Goal: Information Seeking & Learning: Learn about a topic

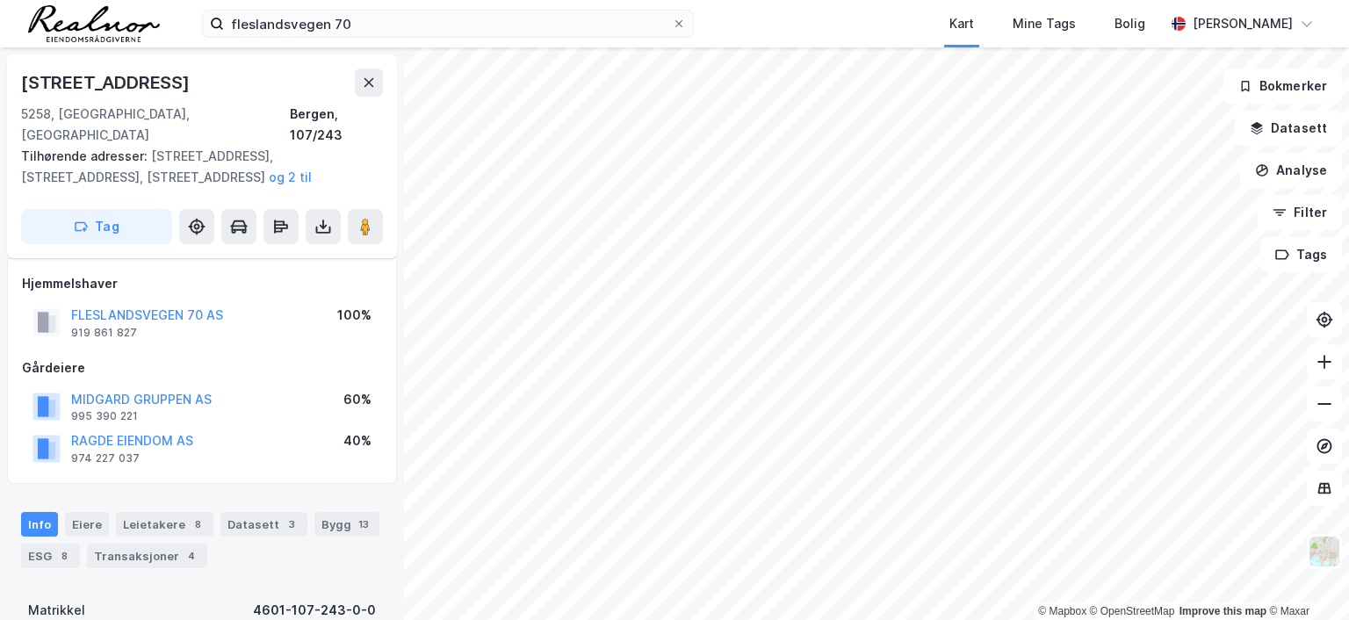
scroll to position [192, 0]
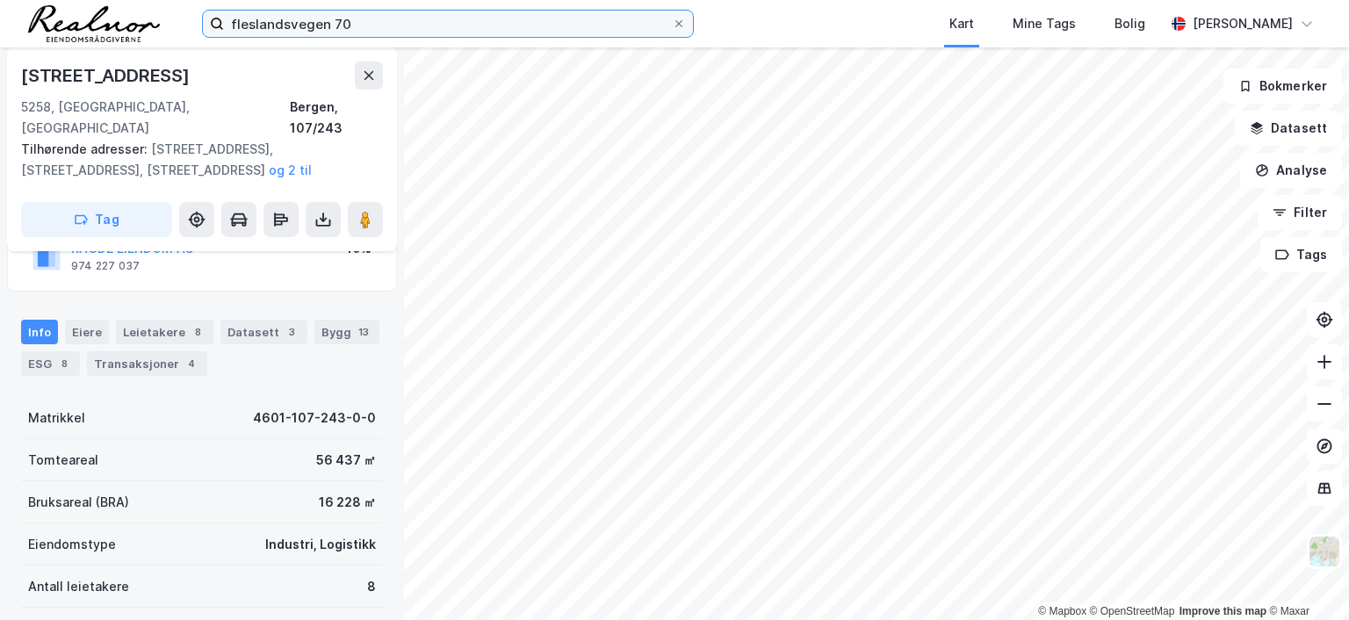
click at [354, 24] on input "fleslandsvegen 70" at bounding box center [448, 24] width 448 height 26
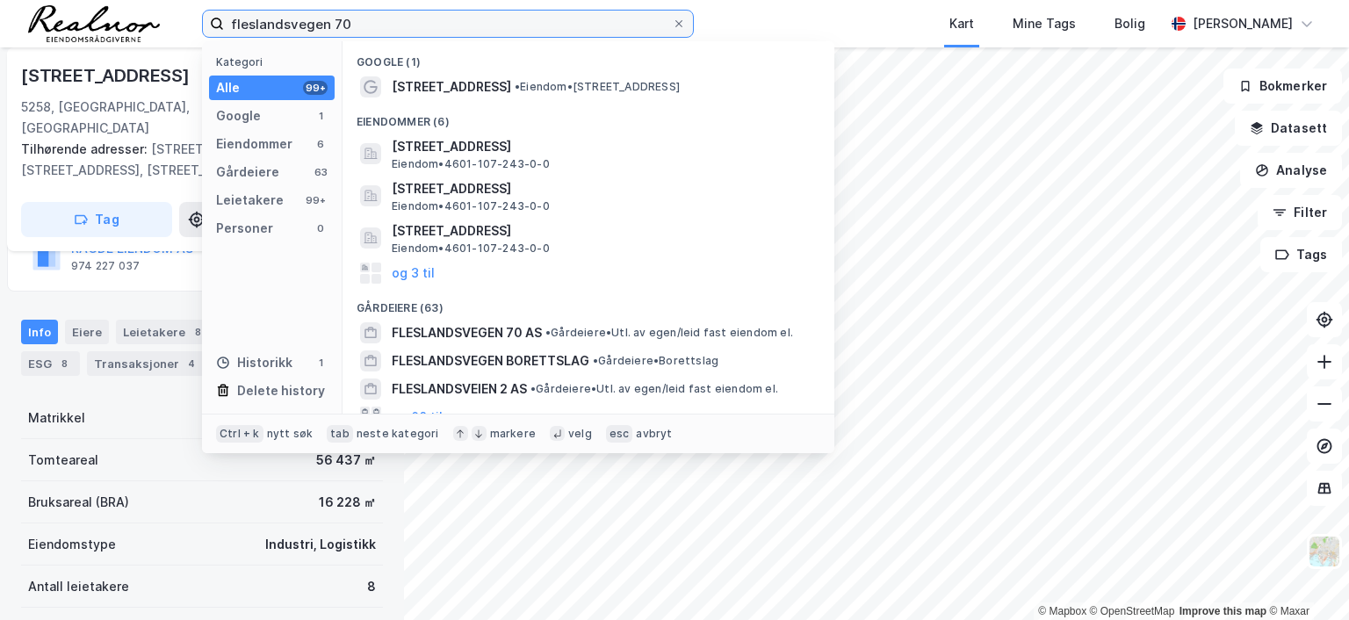
drag, startPoint x: 355, startPoint y: 22, endPoint x: 184, endPoint y: 24, distance: 171.2
click at [184, 24] on div "fleslandsvegen 70 Kategori Alle 99+ Google 1 Eiendommer 6 Gårdeiere 63 Leietake…" at bounding box center [674, 23] width 1349 height 47
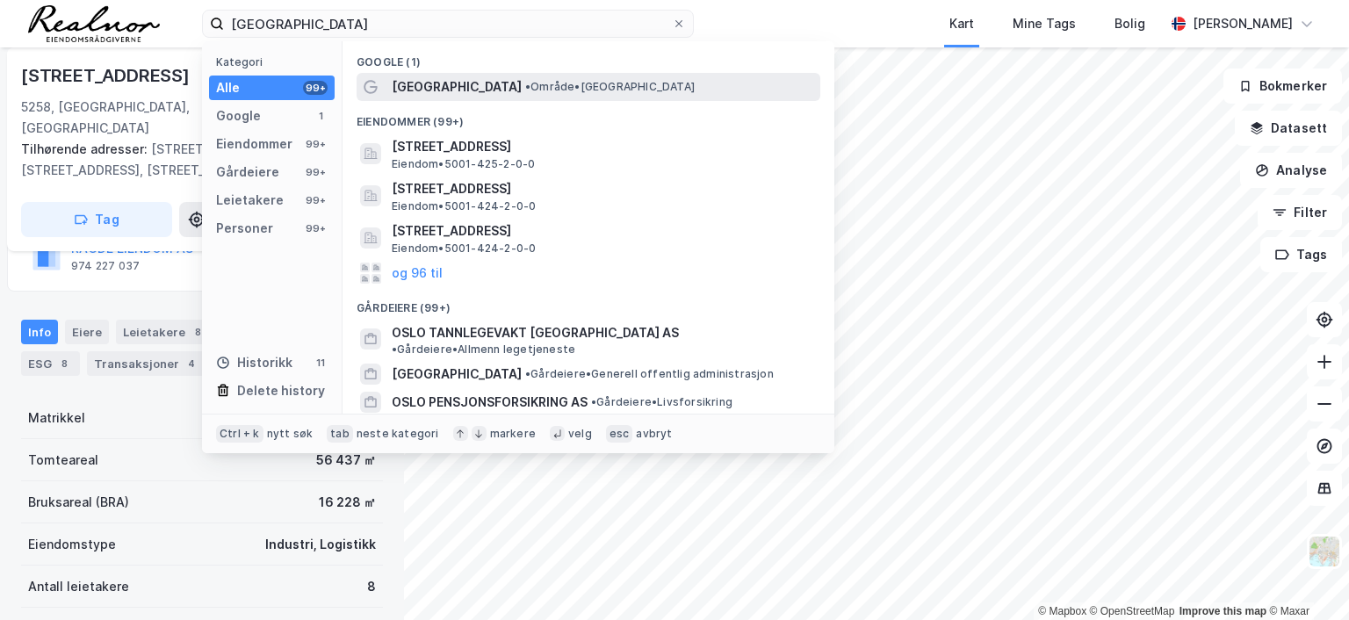
click at [525, 87] on span "• Område • [GEOGRAPHIC_DATA]" at bounding box center [609, 87] width 169 height 14
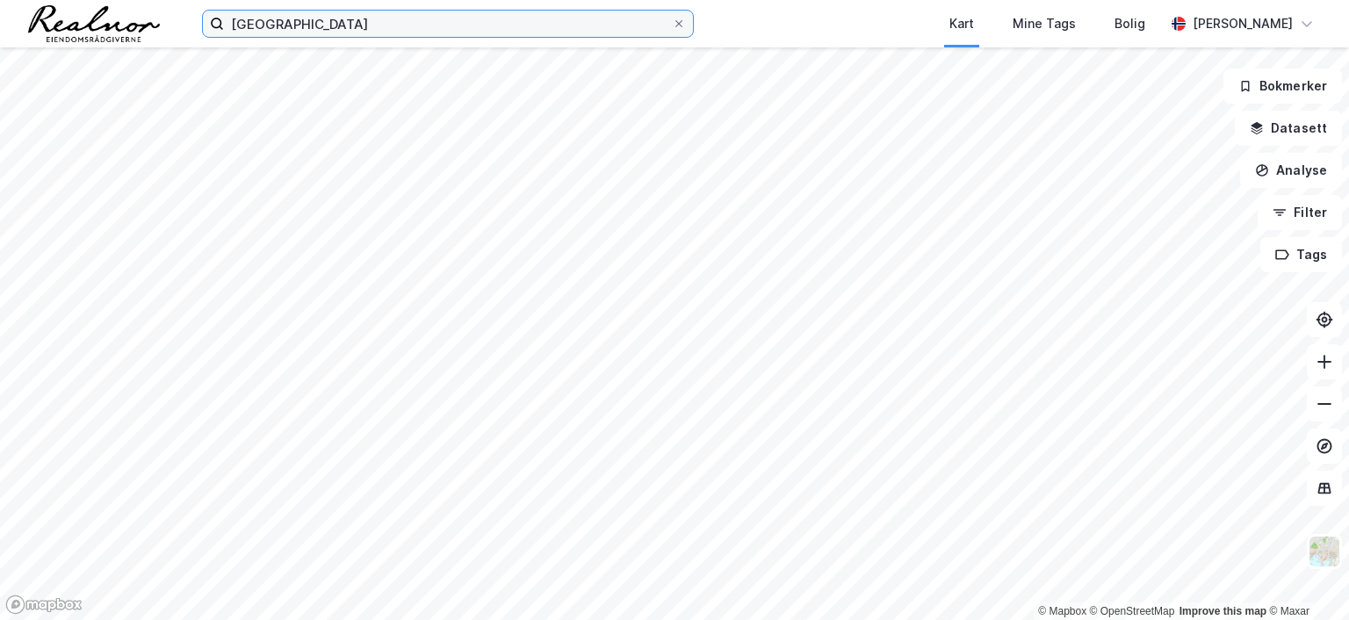
click at [274, 18] on input "[GEOGRAPHIC_DATA]" at bounding box center [448, 24] width 448 height 26
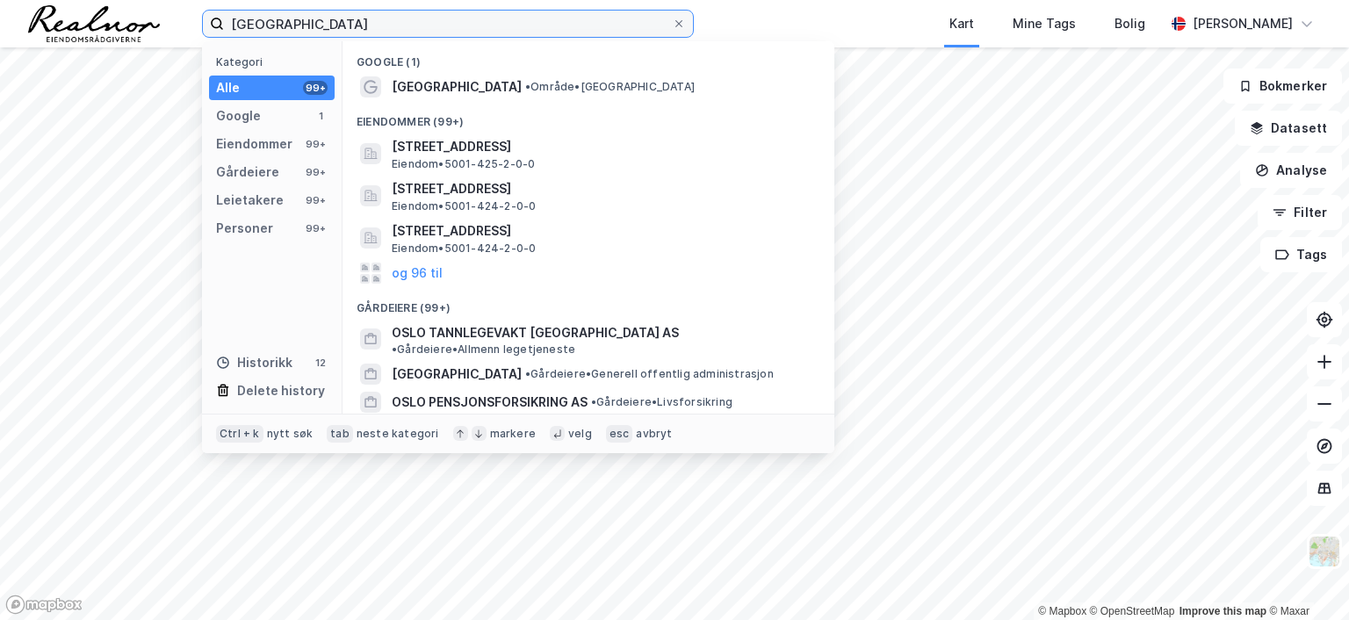
drag, startPoint x: 274, startPoint y: 18, endPoint x: 169, endPoint y: 10, distance: 105.7
click at [169, 10] on div "oslo Kategori Alle 99+ Google 1 Eiendommer 99+ Gårdeiere 99+ Leietakere 99+ Per…" at bounding box center [674, 23] width 1349 height 47
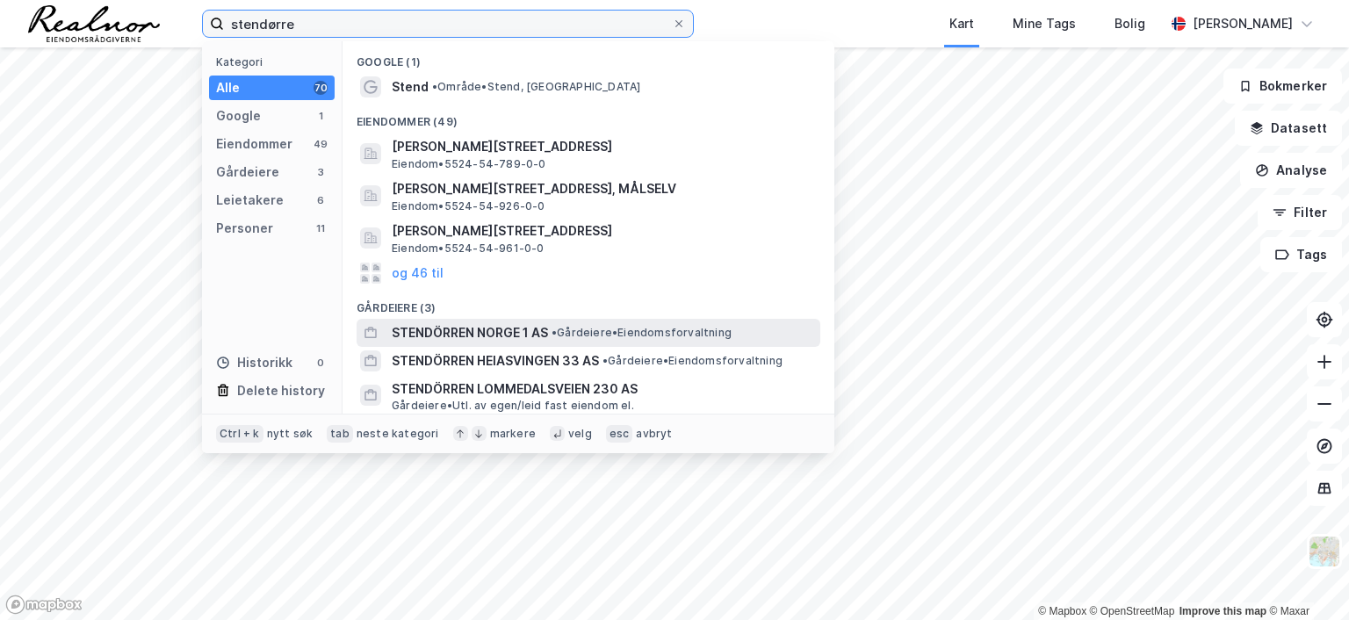
type input "stendørre"
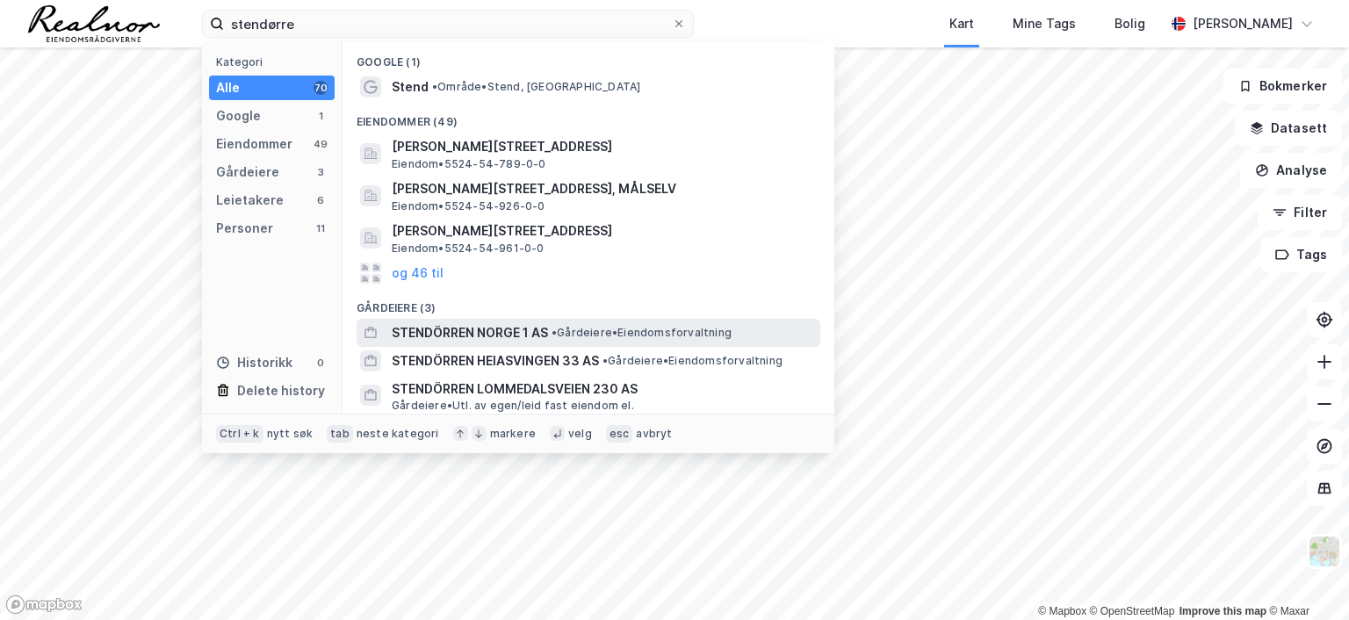
click at [489, 334] on span "STENDÖRREN NORGE 1 AS" at bounding box center [470, 332] width 156 height 21
